Goal: Information Seeking & Learning: Learn about a topic

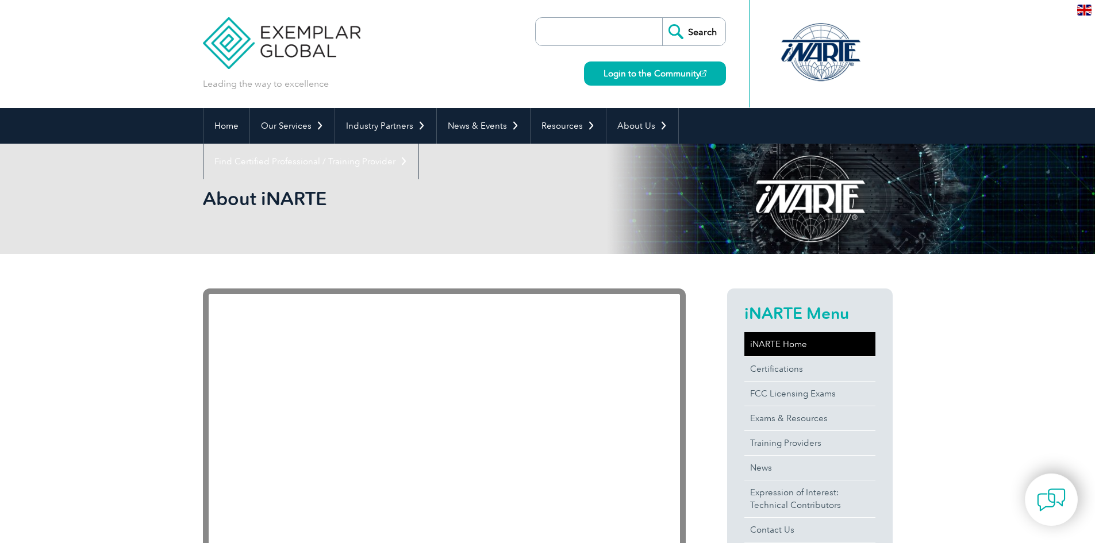
click at [793, 347] on link "iNARTE Home" at bounding box center [809, 344] width 131 height 24
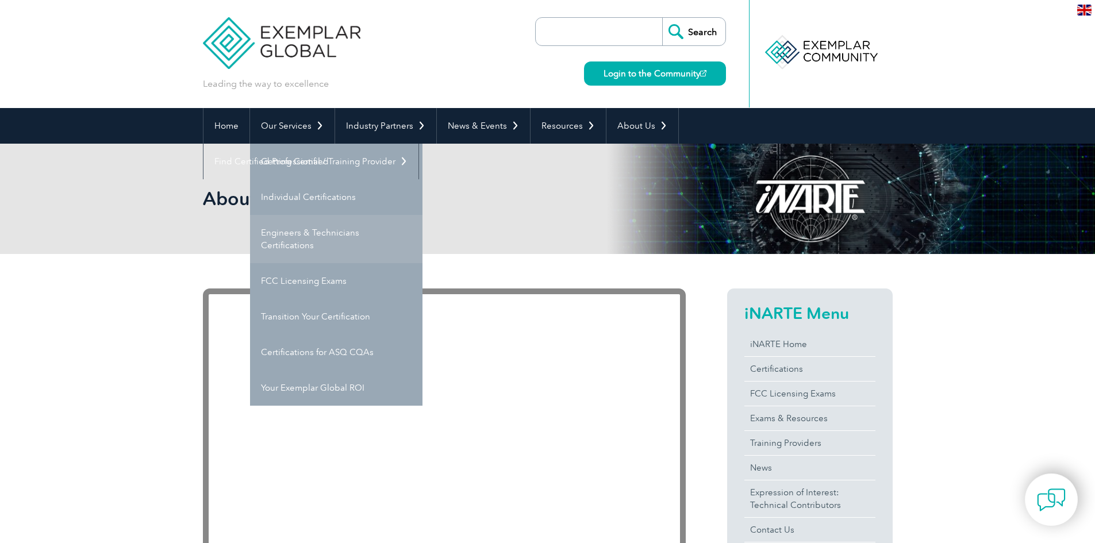
click at [322, 236] on link "Engineers & Technicians Certifications" at bounding box center [336, 239] width 172 height 48
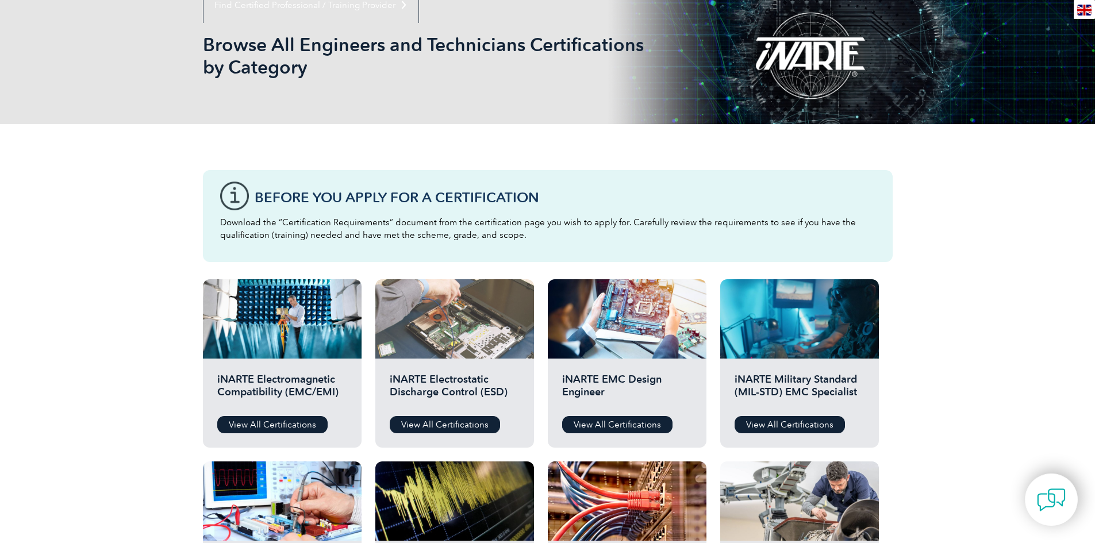
scroll to position [172, 0]
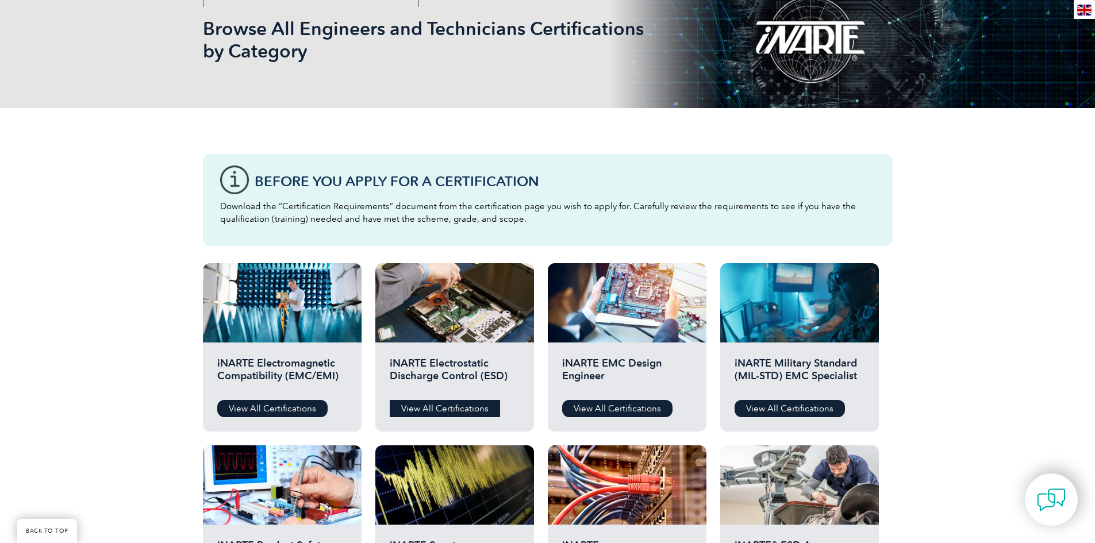
click at [439, 409] on link "View All Certifications" at bounding box center [445, 408] width 110 height 17
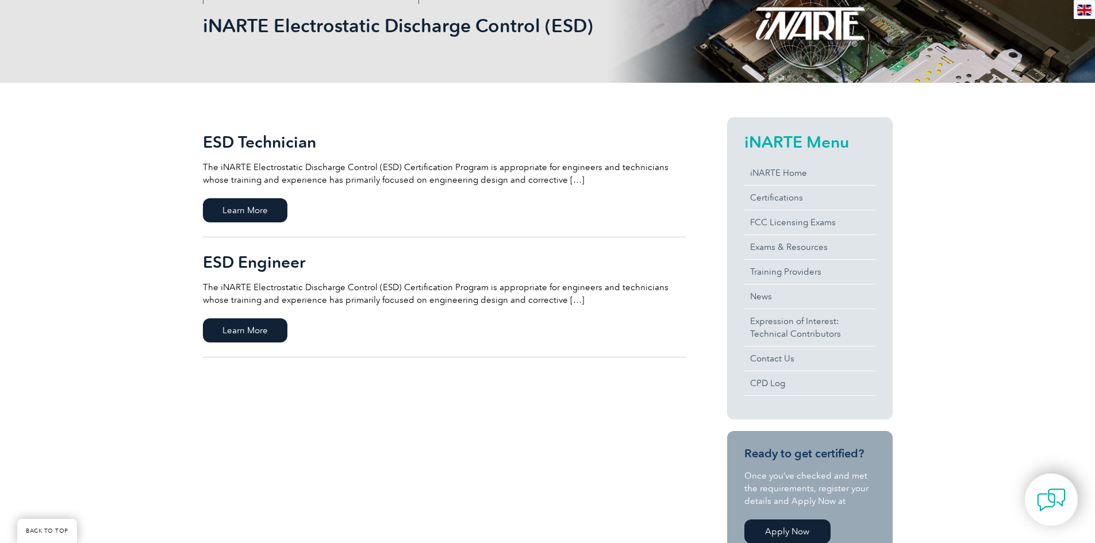
scroll to position [230, 0]
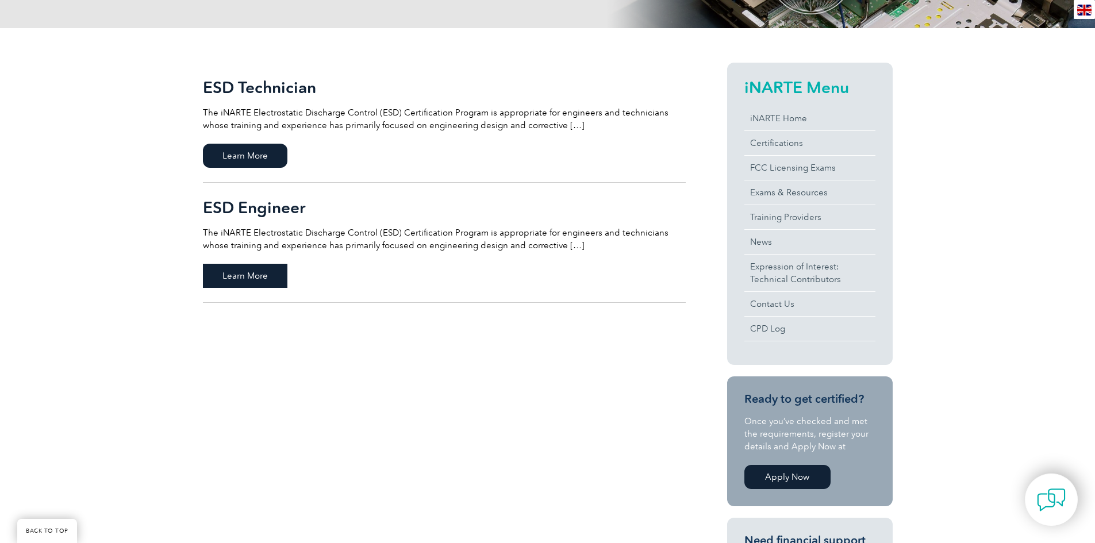
click at [245, 279] on span "Learn More" at bounding box center [245, 276] width 84 height 24
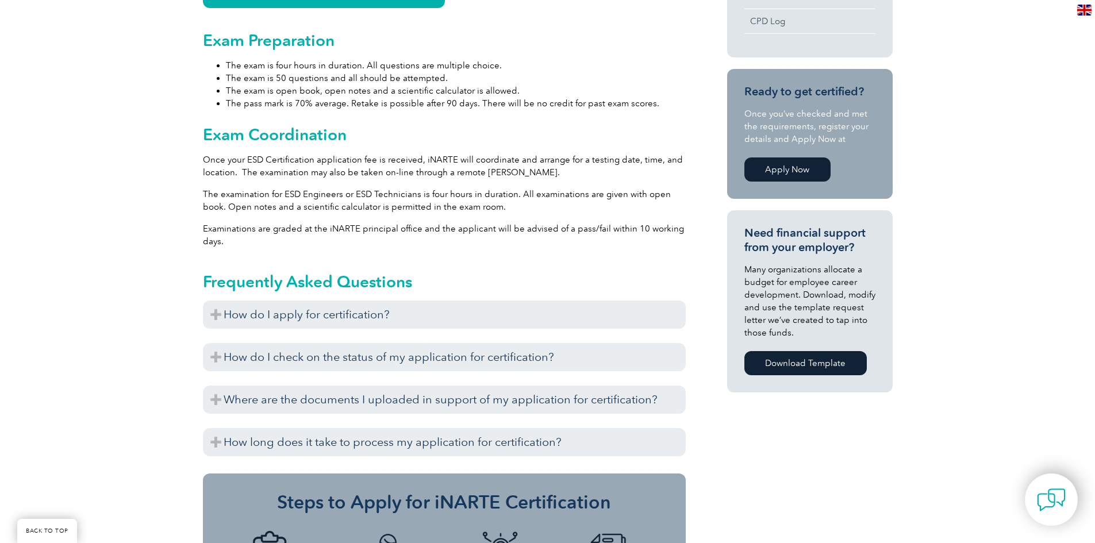
scroll to position [632, 0]
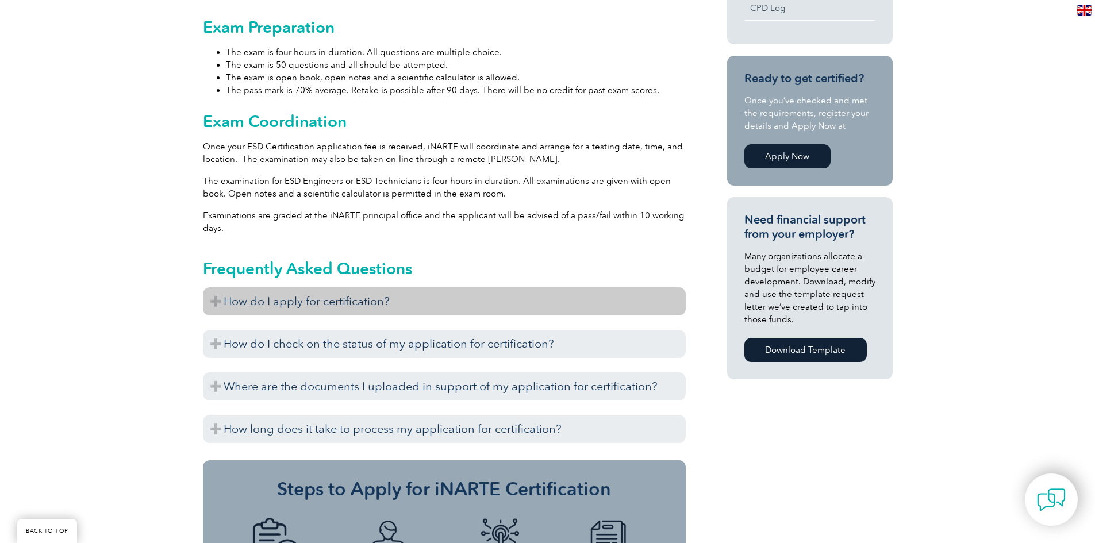
click at [282, 291] on h3 "How do I apply for certification?" at bounding box center [444, 301] width 483 height 28
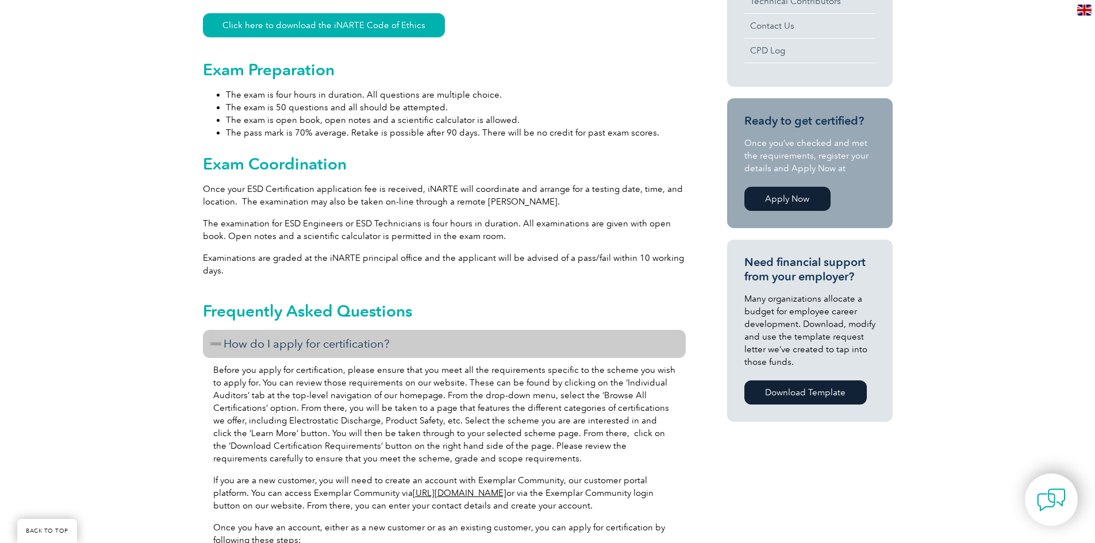
scroll to position [460, 0]
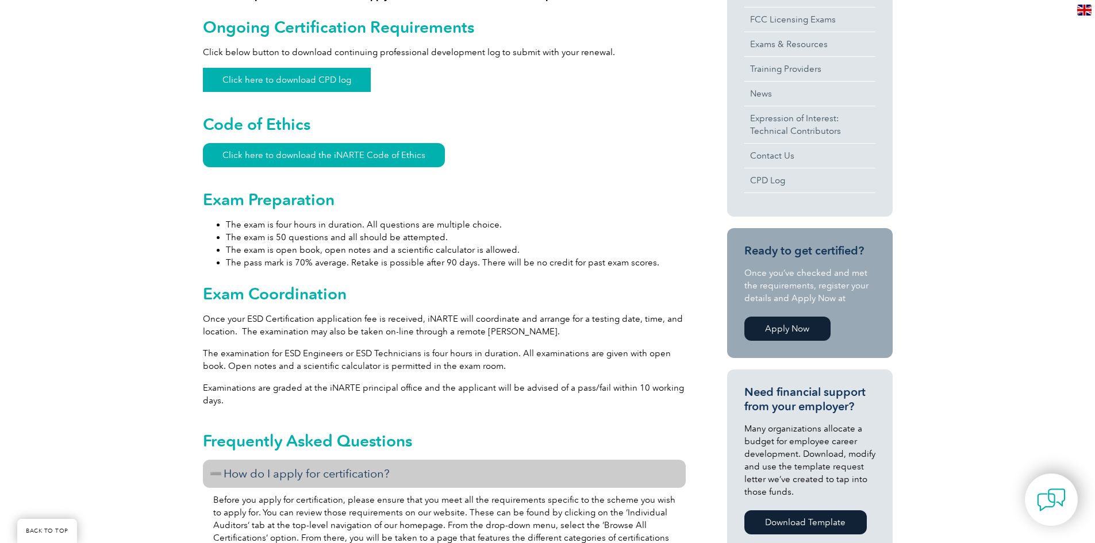
click at [238, 69] on link "Click here to download CPD log" at bounding box center [287, 80] width 168 height 24
click at [358, 146] on link "Click here to download the iNARTE Code of Ethics" at bounding box center [324, 155] width 242 height 24
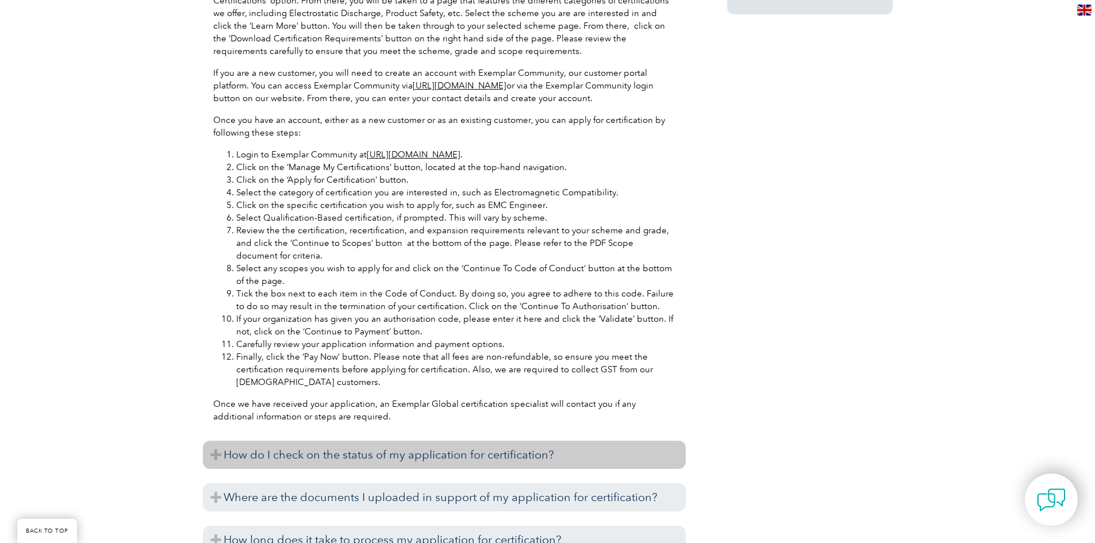
scroll to position [862, 0]
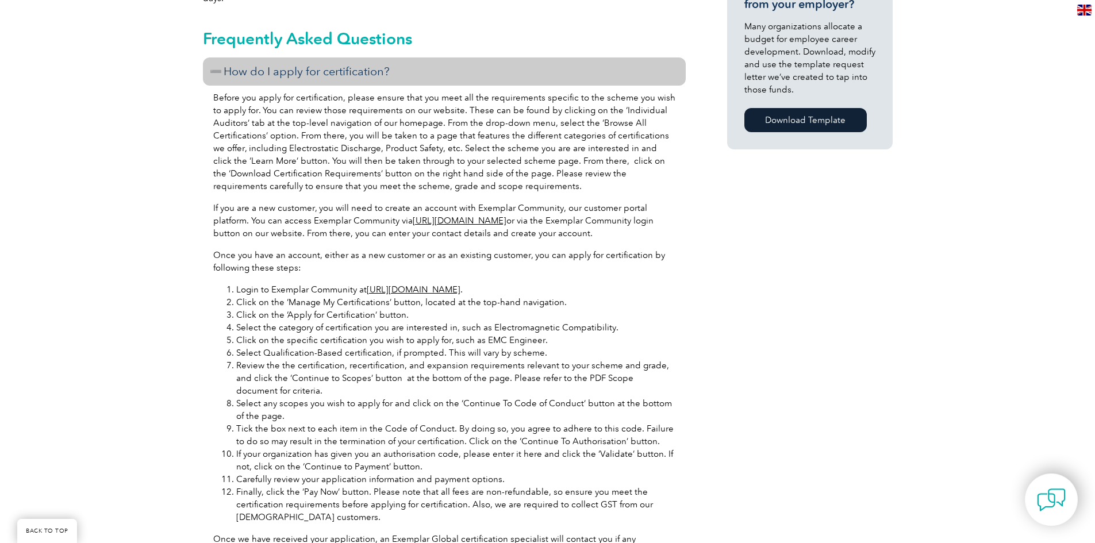
click at [402, 285] on link "[URL][DOMAIN_NAME]" at bounding box center [414, 290] width 94 height 10
